Goal: Task Accomplishment & Management: Manage account settings

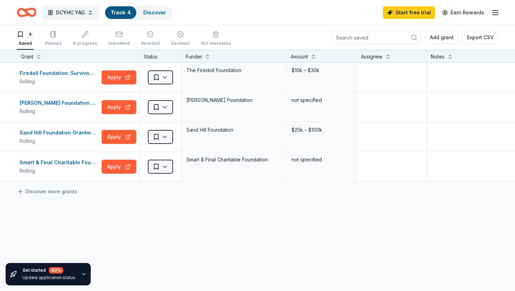
click at [152, 213] on div "Firedoll Foundation: Survivors of [MEDICAL_DATA] Grants Rolling Apply Saved The…" at bounding box center [274, 188] width 549 height 251
click at [495, 12] on icon "button" at bounding box center [495, 12] width 8 height 8
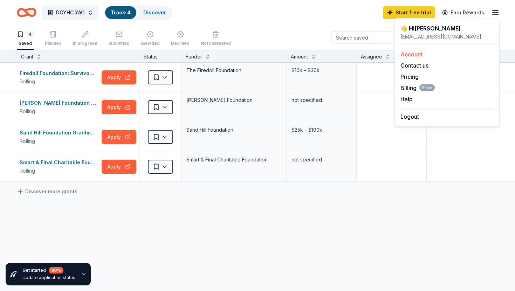
click at [419, 53] on link "Account" at bounding box center [411, 54] width 22 height 7
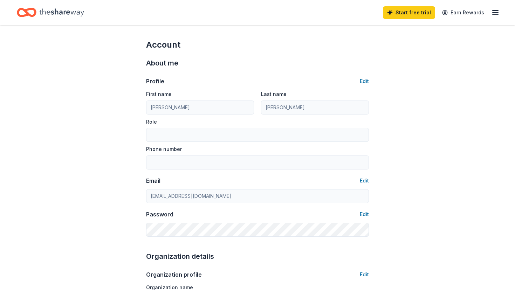
click at [311, 100] on div "Last name [PERSON_NAME]" at bounding box center [315, 102] width 108 height 25
click at [367, 76] on div "Profile Edit First name Juleen Grace Last name Mallari Role Phone number Email …" at bounding box center [257, 153] width 223 height 168
click at [367, 81] on button "Edit" at bounding box center [364, 81] width 9 height 8
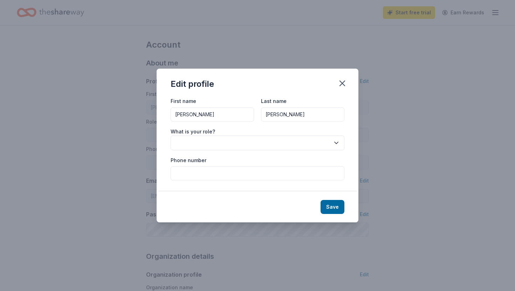
click at [203, 117] on input "[PERSON_NAME]" at bounding box center [212, 115] width 83 height 14
click at [342, 85] on icon "button" at bounding box center [342, 83] width 10 height 10
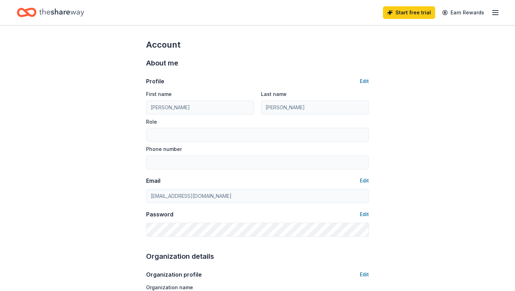
click at [493, 8] on div "Start free trial Earn Rewards" at bounding box center [441, 12] width 117 height 16
click at [494, 16] on icon "button" at bounding box center [495, 12] width 8 height 8
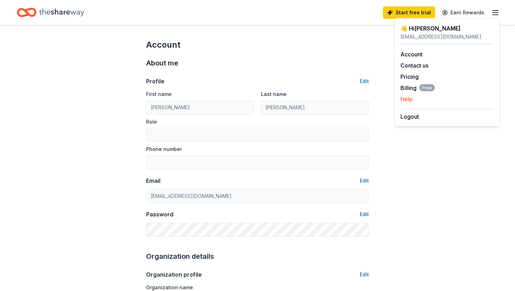
click at [408, 99] on button "Help" at bounding box center [406, 99] width 12 height 8
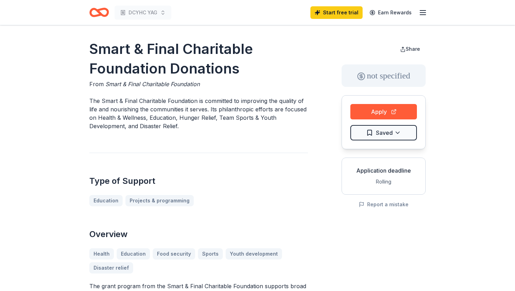
click at [101, 17] on icon "Home" at bounding box center [99, 12] width 20 height 16
click at [101, 12] on icon "Home" at bounding box center [95, 12] width 11 height 7
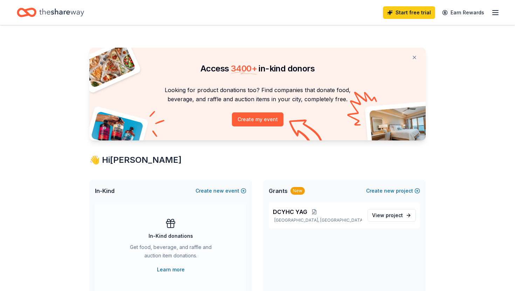
click at [495, 13] on icon "button" at bounding box center [495, 12] width 8 height 8
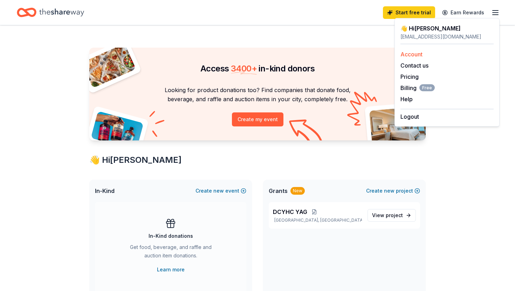
click at [415, 53] on link "Account" at bounding box center [411, 54] width 22 height 7
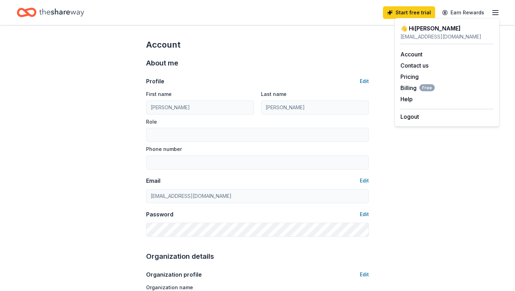
click at [195, 88] on div "Profile Edit First name [PERSON_NAME] Last name [PERSON_NAME] Role Phone number" at bounding box center [257, 123] width 223 height 92
